Goal: Communication & Community: Share content

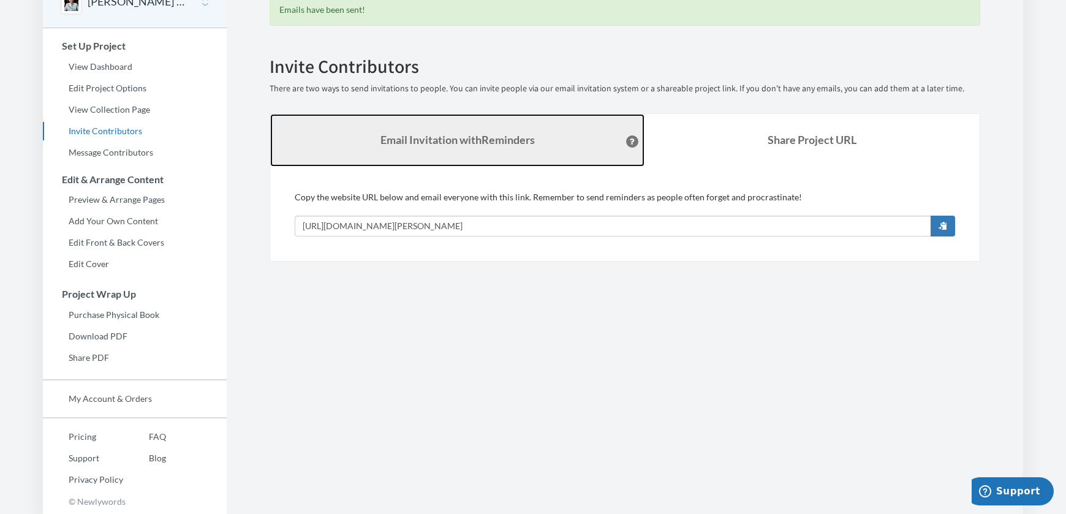
click at [531, 151] on link "Email Invitation with Reminders" at bounding box center [457, 140] width 374 height 53
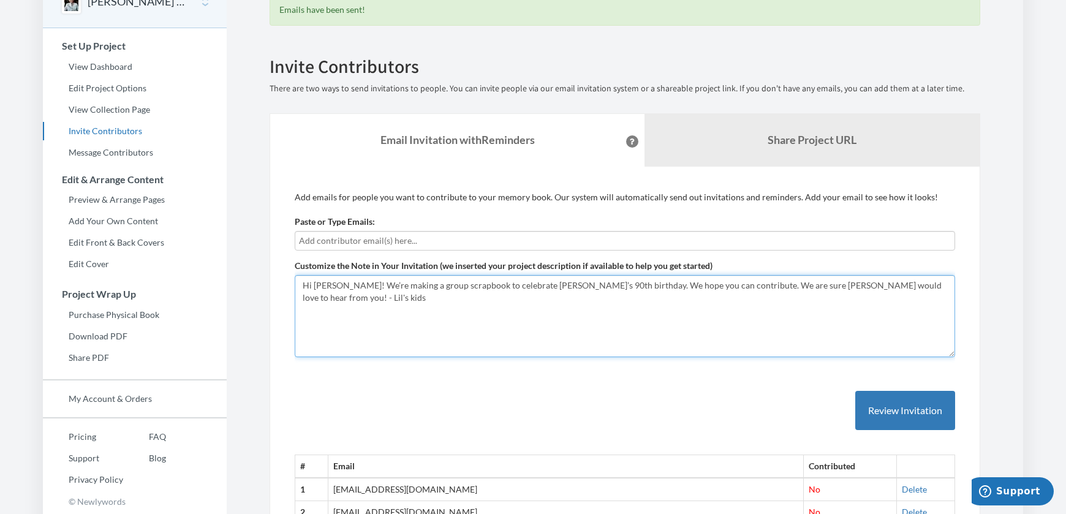
click at [328, 286] on textarea "Hi everyone! We’re making a group scrapbook to celebrate [PERSON_NAME]’s 90th b…" at bounding box center [625, 316] width 661 height 82
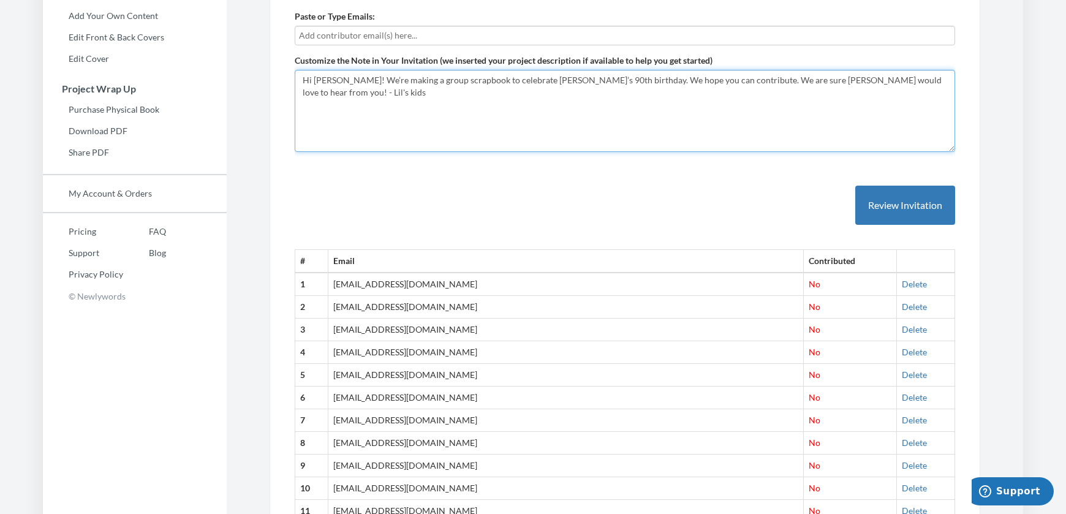
scroll to position [257, 0]
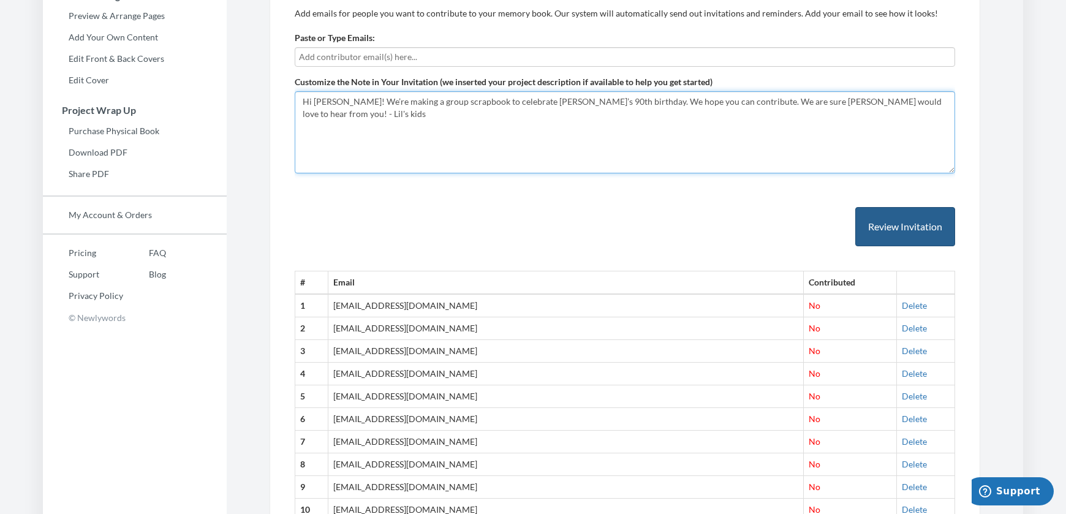
type textarea "Hi [PERSON_NAME]! We’re making a group scrapbook to celebrate [PERSON_NAME]’s 9…"
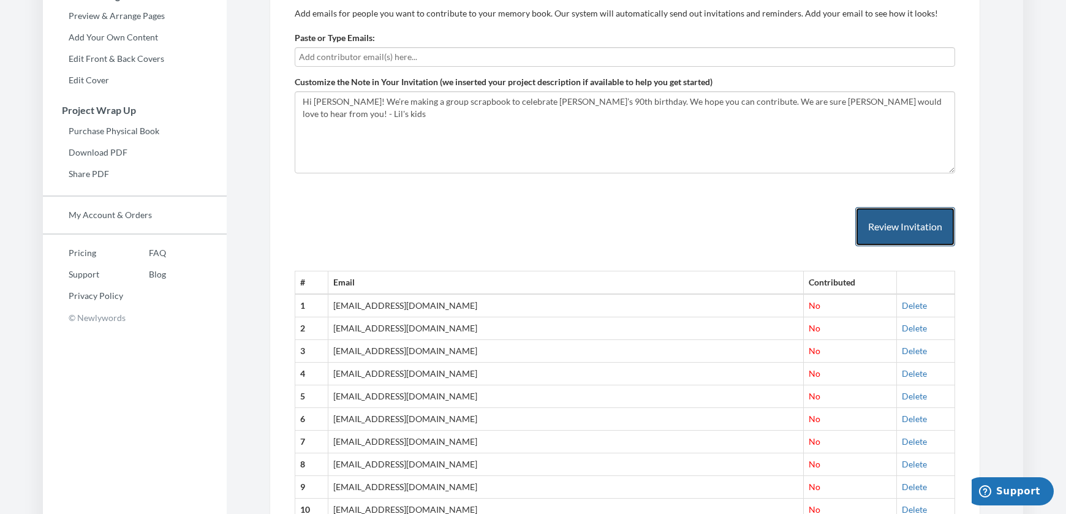
click at [879, 231] on button "Review Invitation" at bounding box center [906, 227] width 100 height 40
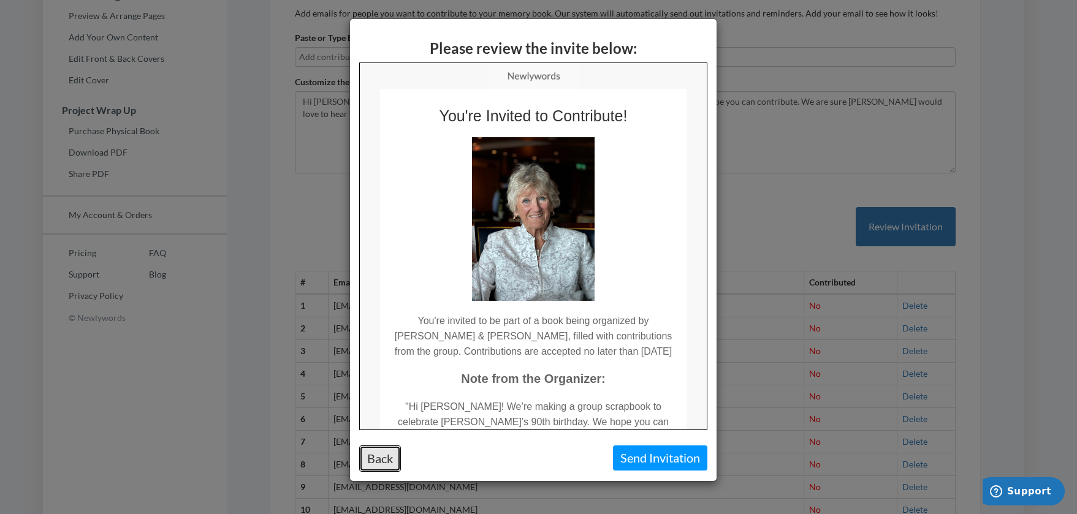
click at [381, 454] on button "Back" at bounding box center [380, 459] width 42 height 26
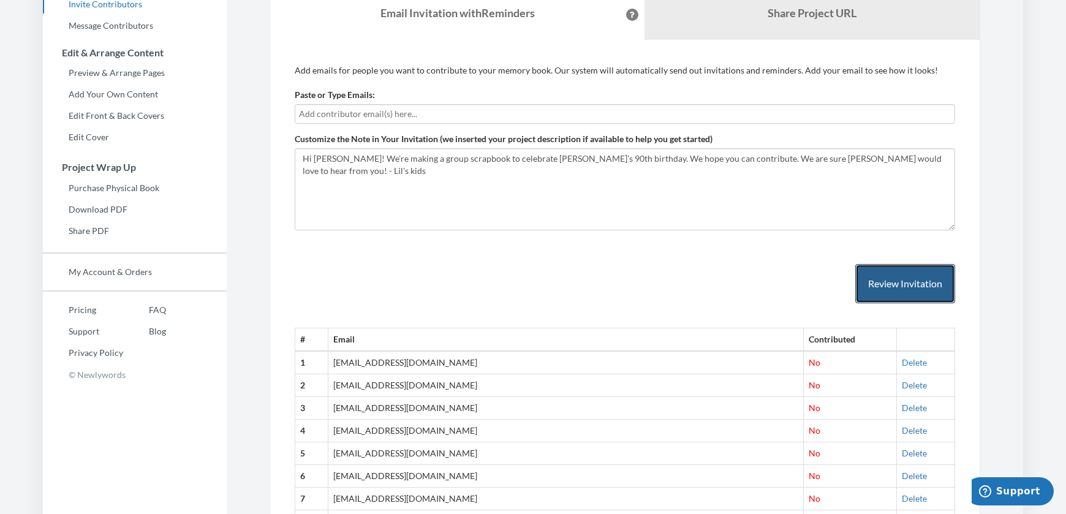
scroll to position [135, 0]
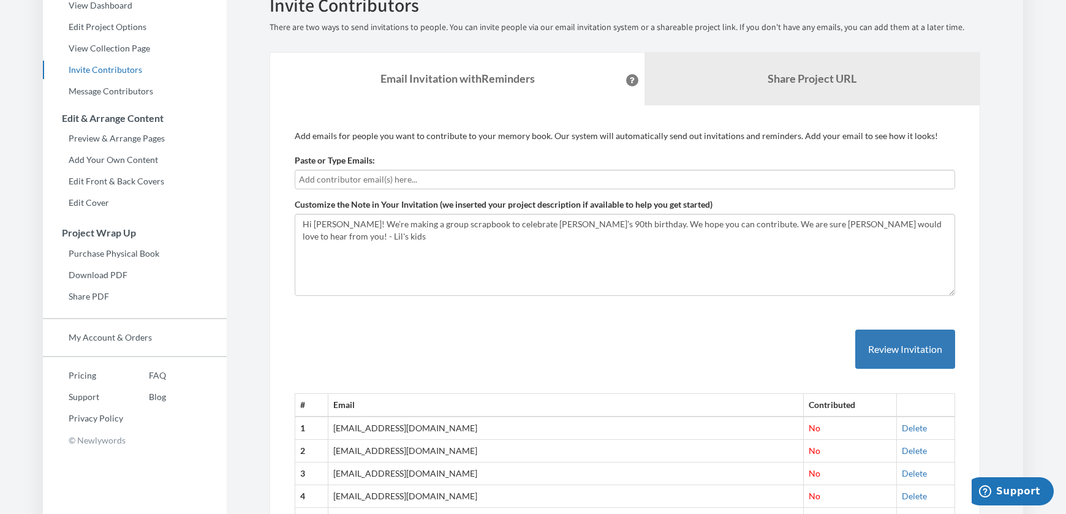
click at [321, 178] on input "text" at bounding box center [625, 179] width 652 height 13
type input "[EMAIL_ADDRESS][DOMAIN_NAME]"
click at [367, 252] on textarea "Hi everyone! We’re making a group scrapbook to celebrate [PERSON_NAME]’s 90th b…" at bounding box center [625, 255] width 661 height 82
click at [906, 351] on button "Review Invitation" at bounding box center [906, 350] width 100 height 40
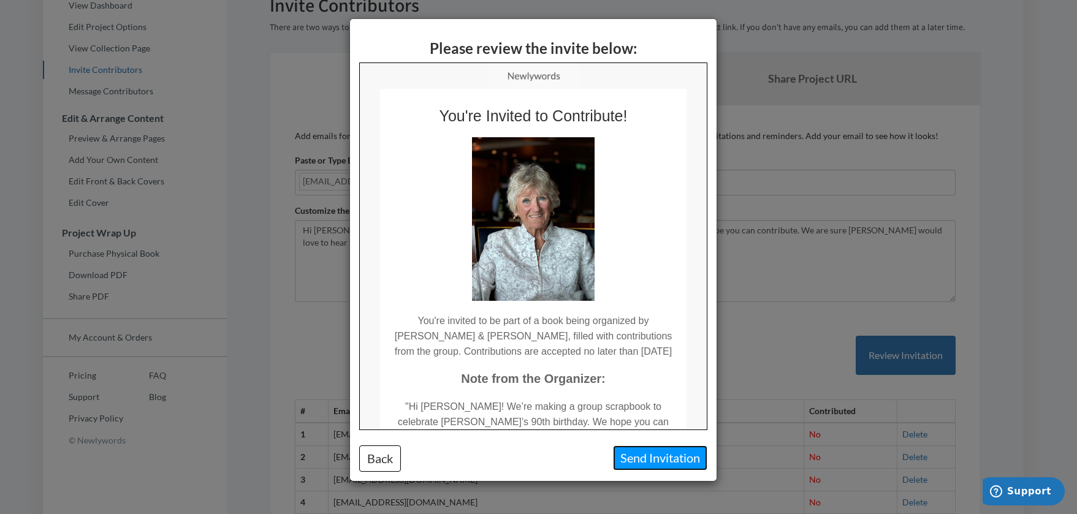
click at [633, 457] on button "Send Invitation" at bounding box center [660, 458] width 94 height 25
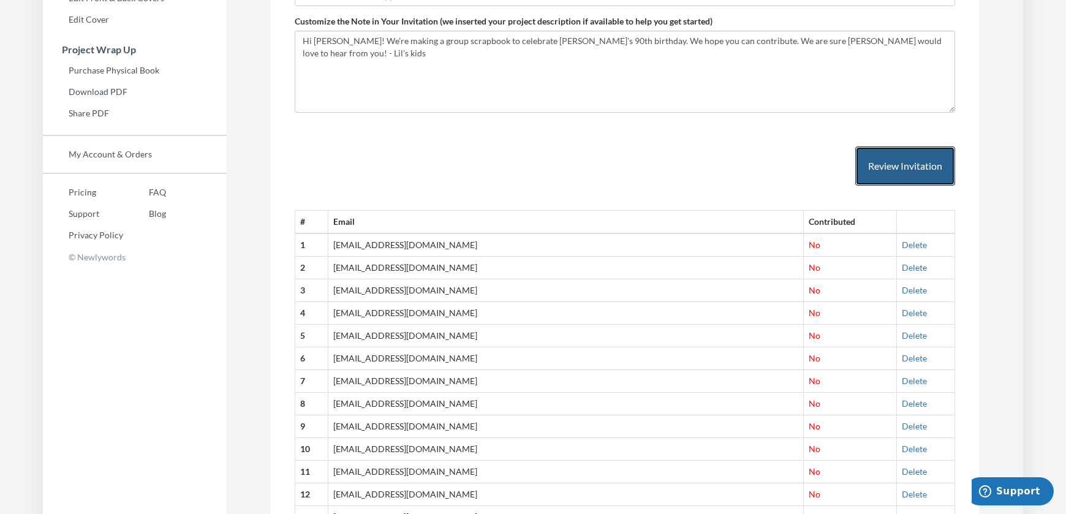
scroll to position [305, 0]
